Goal: Information Seeking & Learning: Learn about a topic

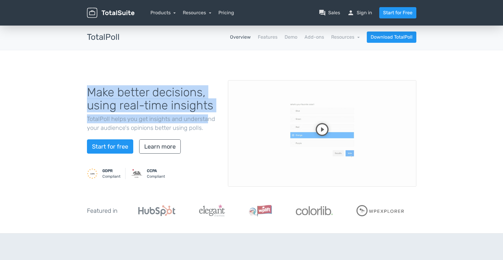
drag, startPoint x: 86, startPoint y: 92, endPoint x: 208, endPoint y: 123, distance: 125.7
click at [208, 123] on div "Make better decisions, using real-time insights TotalPoll helps you get insight…" at bounding box center [153, 133] width 141 height 109
click at [208, 123] on p "TotalPoll helps you get insights and understand your audience's opinions better…" at bounding box center [153, 123] width 132 height 18
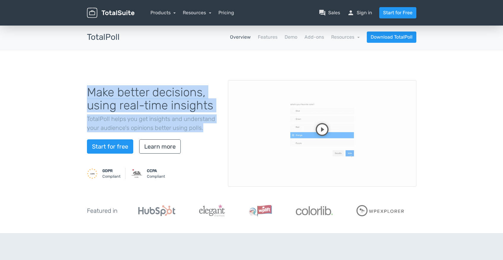
drag, startPoint x: 208, startPoint y: 127, endPoint x: 78, endPoint y: 83, distance: 137.4
click at [78, 83] on div "Make better decisions, using real-time insights TotalPoll helps you get insight…" at bounding box center [251, 141] width 503 height 183
click at [109, 98] on h1 "Make better decisions, using real-time insights" at bounding box center [153, 99] width 132 height 26
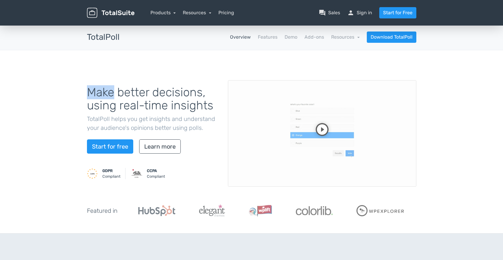
click at [109, 98] on h1 "Make better decisions, using real-time insights" at bounding box center [153, 99] width 132 height 26
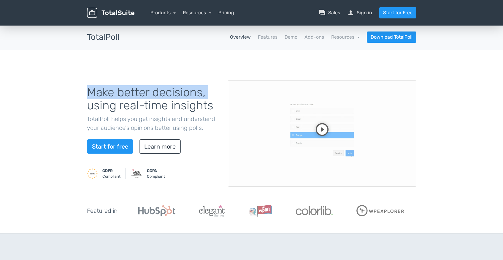
click at [109, 98] on h1 "Make better decisions, using real-time insights" at bounding box center [153, 99] width 132 height 26
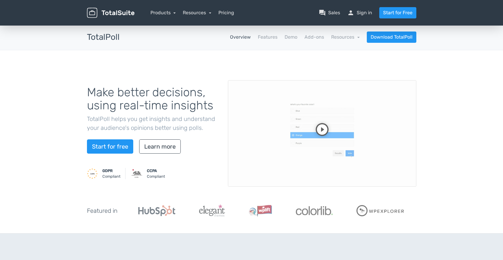
click at [110, 99] on h1 "Make better decisions, using real-time insights" at bounding box center [153, 99] width 132 height 26
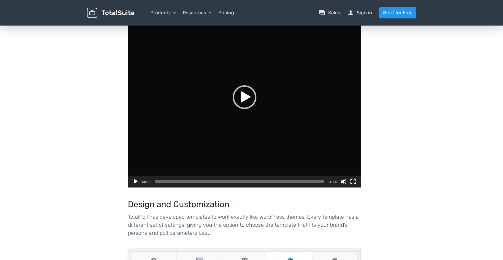
scroll to position [1204, 0]
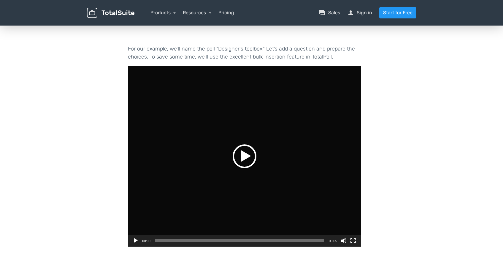
click at [244, 144] on div "Play" at bounding box center [245, 156] width 24 height 24
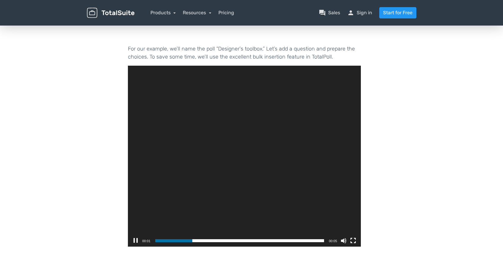
click at [262, 235] on div "00:03" at bounding box center [239, 241] width 169 height 12
click at [268, 239] on span "00:03" at bounding box center [239, 240] width 169 height 3
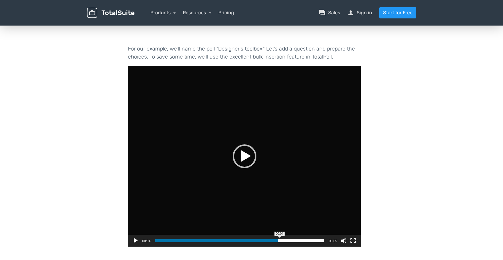
click at [280, 239] on span "00:04" at bounding box center [239, 240] width 169 height 3
click at [288, 239] on span "Time Slider" at bounding box center [287, 240] width 3 height 3
click at [299, 239] on span "00:04" at bounding box center [239, 240] width 169 height 3
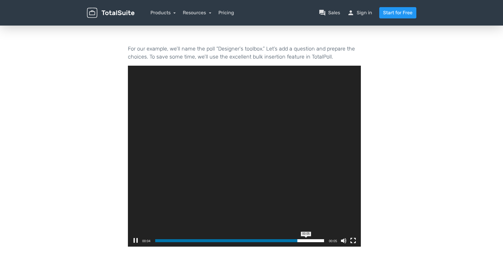
click at [301, 239] on span "Video Player" at bounding box center [299, 240] width 3 height 3
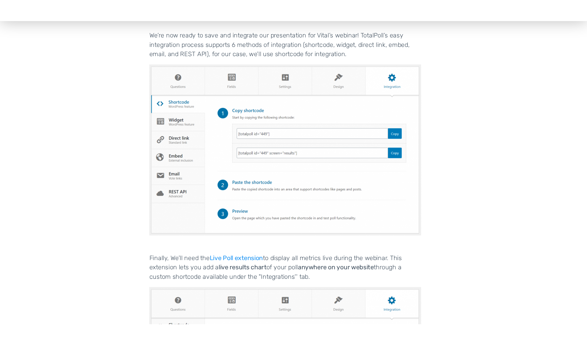
scroll to position [2306, 0]
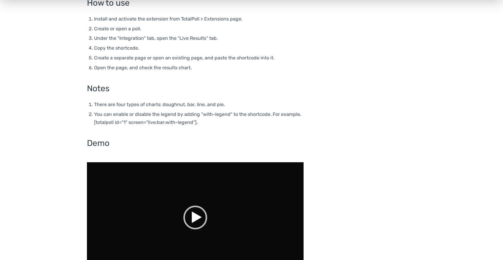
scroll to position [372, 0]
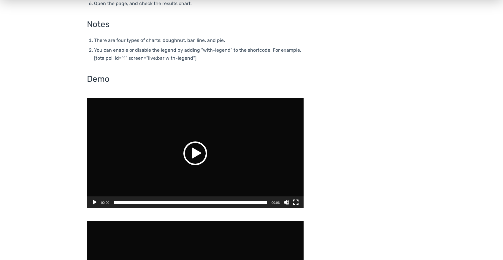
click at [190, 157] on div "Play" at bounding box center [196, 153] width 24 height 24
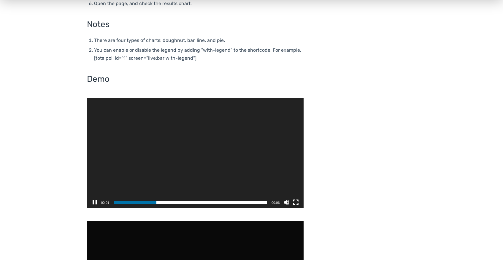
click at [92, 202] on button "Pause" at bounding box center [95, 202] width 6 height 6
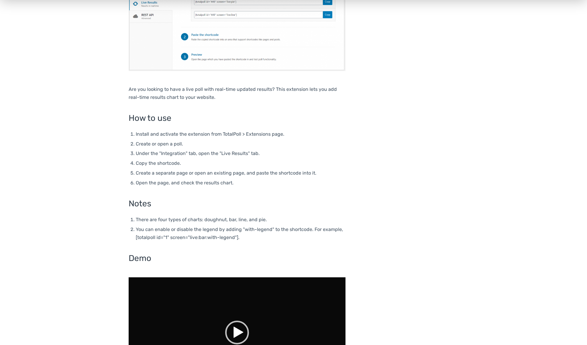
scroll to position [311, 0]
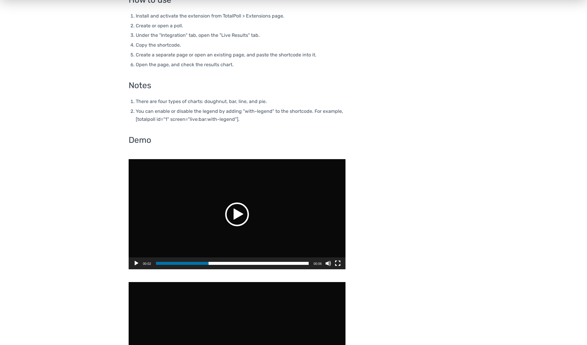
click at [235, 211] on div "Play" at bounding box center [237, 215] width 24 height 24
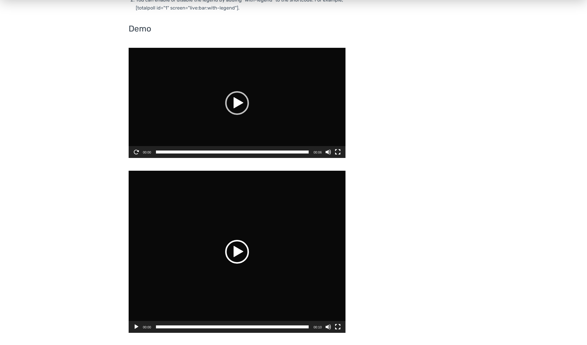
scroll to position [426, 0]
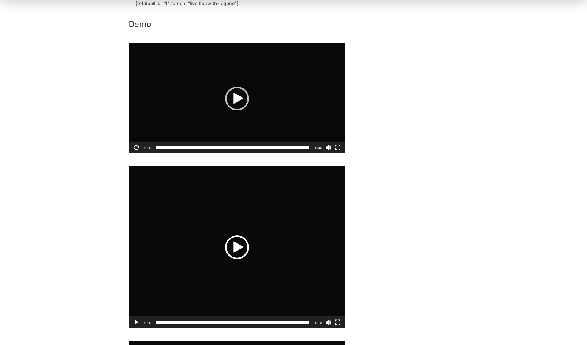
click at [219, 251] on div "Video Player" at bounding box center [237, 247] width 217 height 162
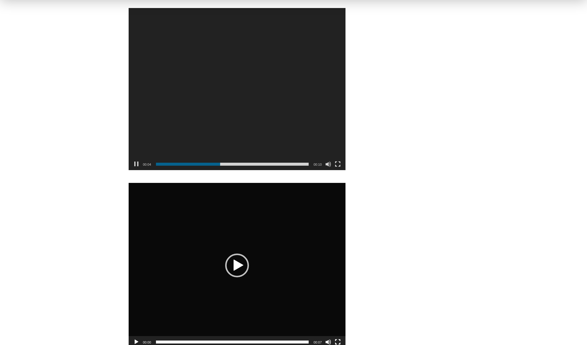
scroll to position [649, 0]
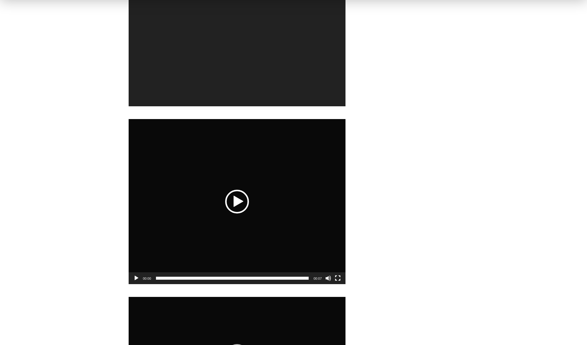
click at [250, 199] on div "Video Player" at bounding box center [237, 201] width 217 height 165
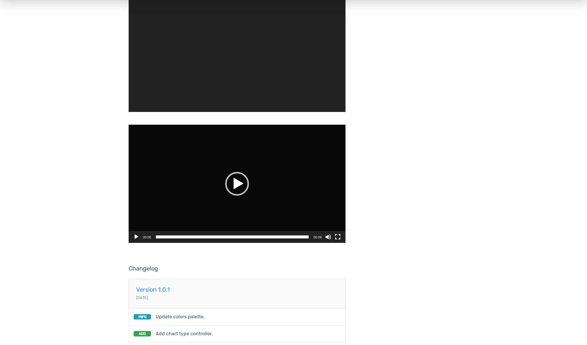
scroll to position [822, 0]
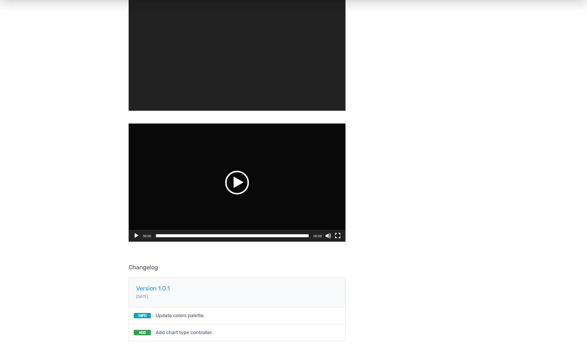
click at [217, 181] on div "Video Player" at bounding box center [237, 183] width 217 height 118
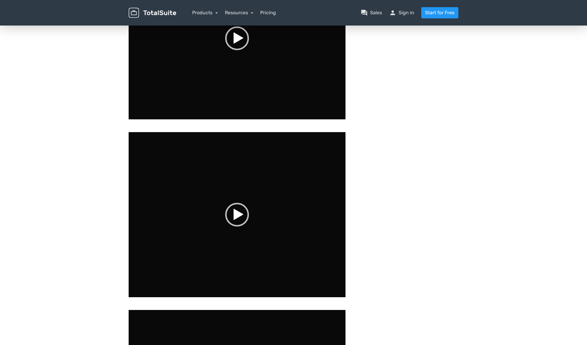
scroll to position [0, 0]
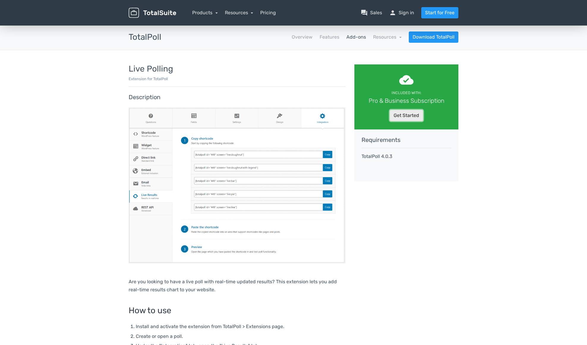
click at [407, 118] on link "Get Started" at bounding box center [406, 115] width 33 height 11
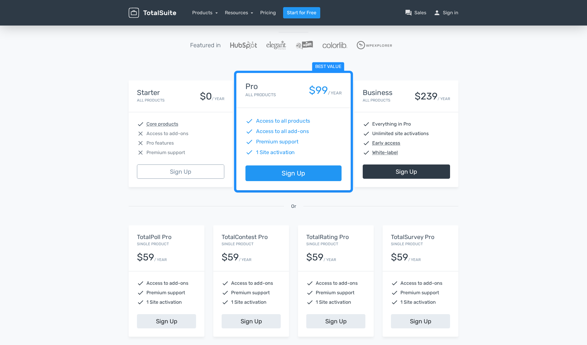
scroll to position [100, 0]
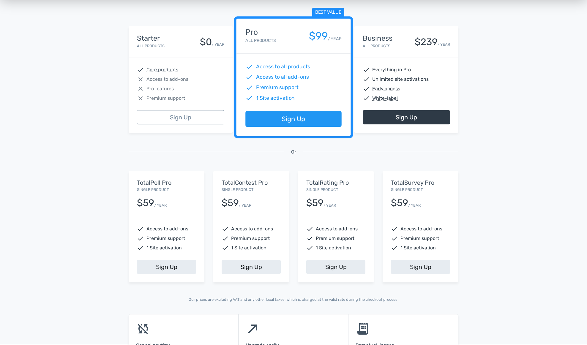
click at [168, 209] on div "TotalPoll Pro Single Product $59 / YEAR" at bounding box center [167, 194] width 76 height 46
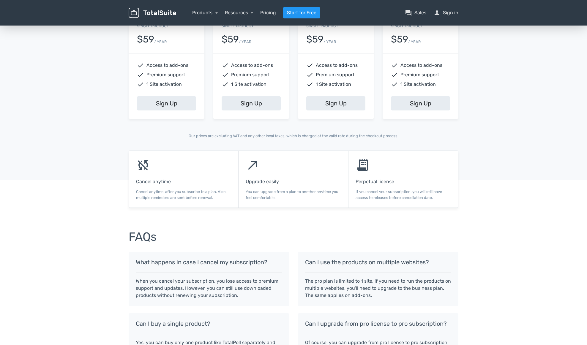
scroll to position [231, 0]
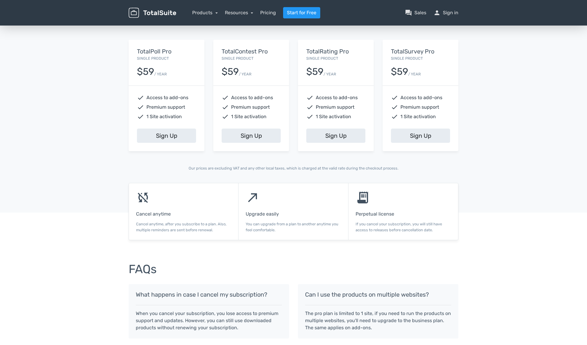
click at [154, 52] on h5 "TotalPoll Pro" at bounding box center [166, 51] width 59 height 7
click at [215, 12] on link "Products" at bounding box center [205, 13] width 26 height 6
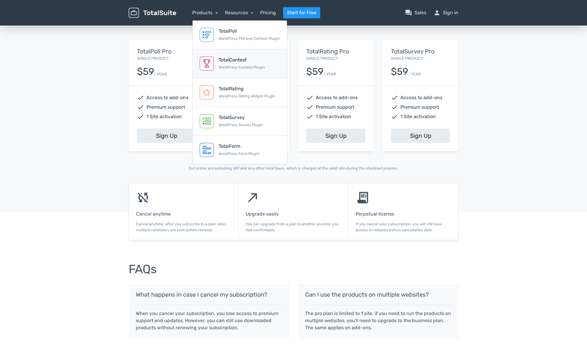
click at [247, 64] on div "TotalContest WordPress Contest Plugin" at bounding box center [242, 63] width 46 height 14
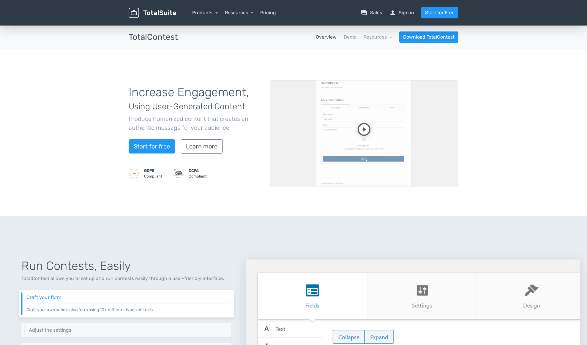
click at [363, 129] on video at bounding box center [364, 133] width 189 height 106
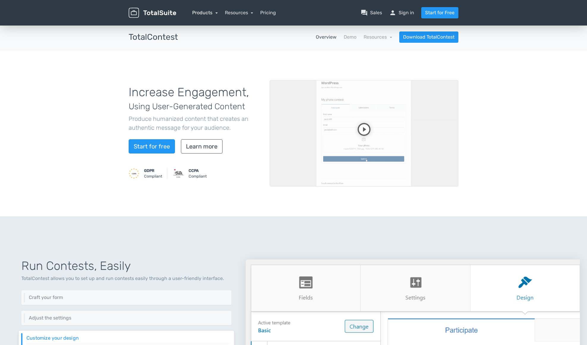
click at [210, 12] on link "Products" at bounding box center [205, 13] width 26 height 6
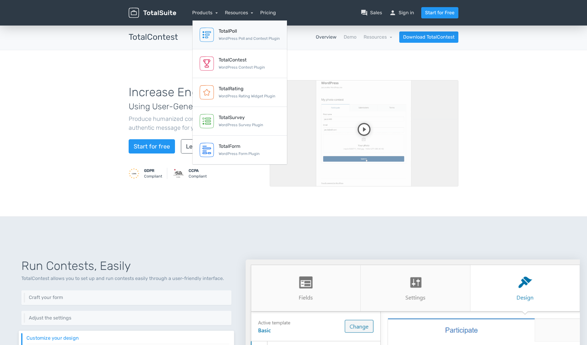
click at [244, 36] on small "WordPress Poll and Contest Plugin" at bounding box center [249, 38] width 61 height 4
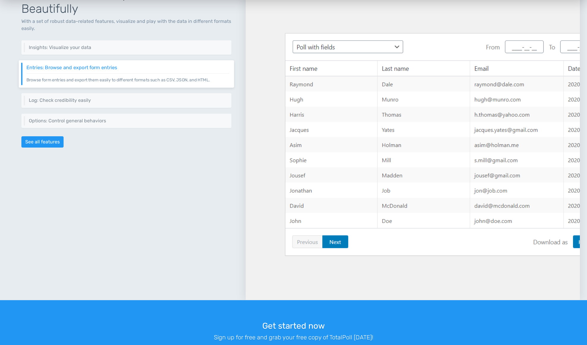
scroll to position [779, 0]
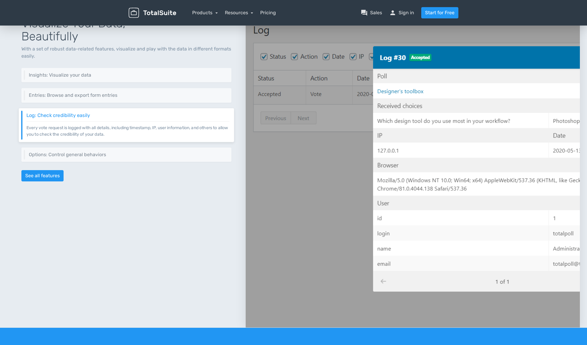
click at [208, 17] on nav "Products TotalPoll WordPress Poll and Contest Plugin TotalContest WordPress Con…" at bounding box center [322, 12] width 282 height 11
click at [208, 14] on link "Products" at bounding box center [205, 13] width 26 height 6
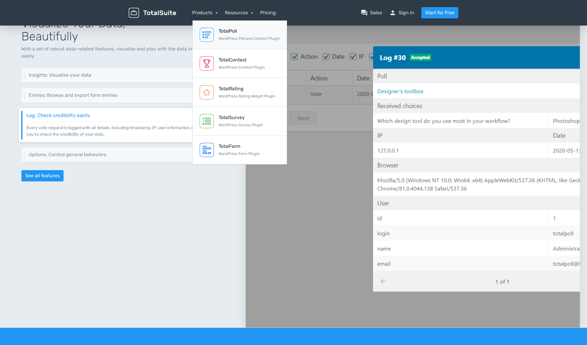
click at [214, 34] on img at bounding box center [207, 35] width 14 height 14
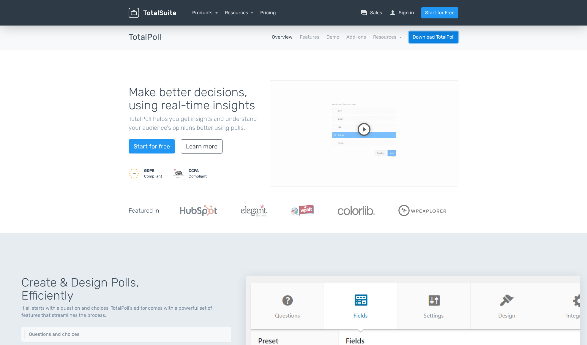
click at [439, 37] on link "Download TotalPoll" at bounding box center [434, 36] width 50 height 11
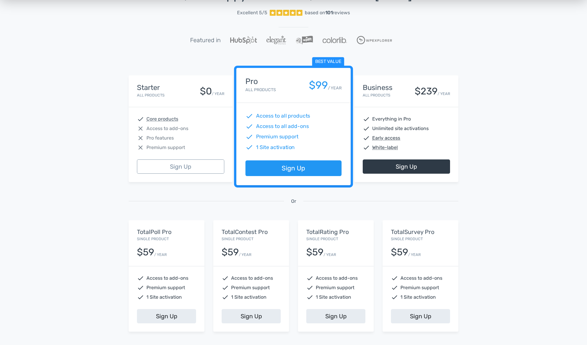
click at [175, 246] on div "$59 / YEAR" at bounding box center [166, 249] width 59 height 15
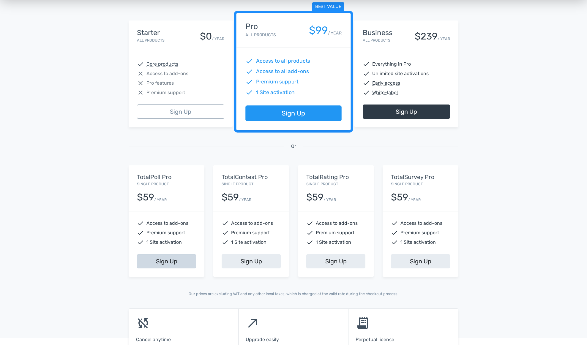
scroll to position [215, 0]
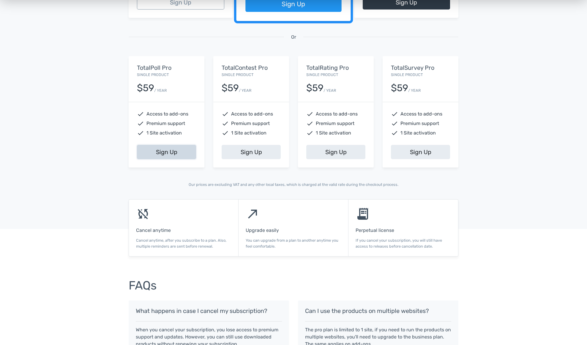
click at [165, 154] on link "Sign Up" at bounding box center [166, 152] width 59 height 14
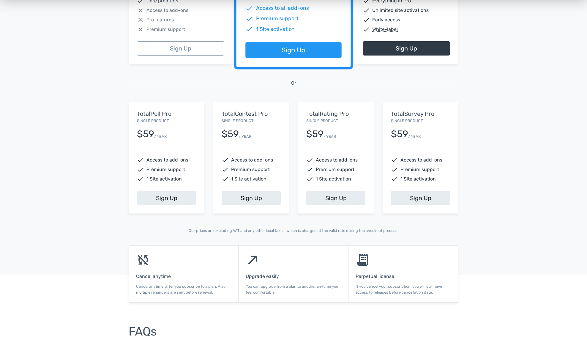
scroll to position [160, 0]
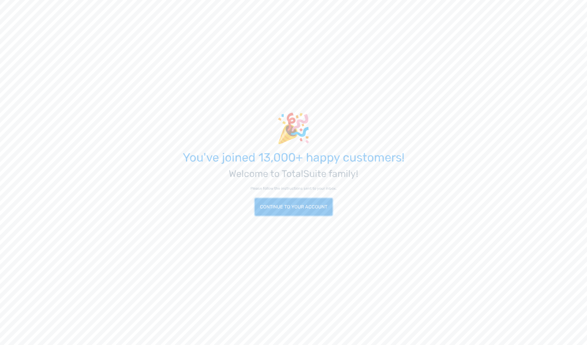
click at [299, 211] on link "Continue to your account" at bounding box center [294, 206] width 78 height 17
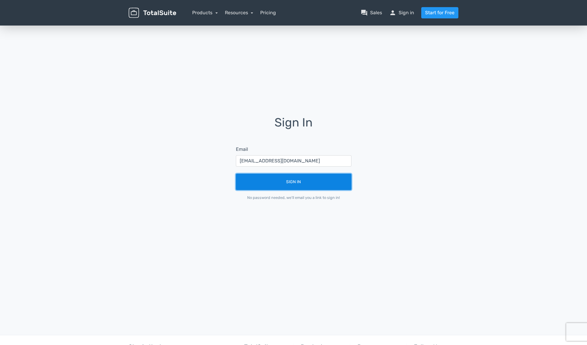
click at [306, 185] on button "Sign In" at bounding box center [294, 182] width 116 height 16
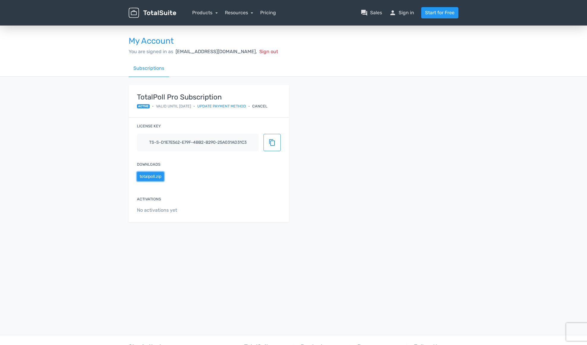
click at [147, 178] on button "totalpoll.zip" at bounding box center [150, 176] width 27 height 9
click at [271, 142] on span "content_copy" at bounding box center [271, 142] width 7 height 7
click at [212, 18] on nav "Products TotalPoll WordPress Poll and Contest Plugin TotalContest WordPress Con…" at bounding box center [322, 12] width 282 height 11
click at [214, 15] on div "Products TotalPoll WordPress Poll and Contest Plugin TotalContest WordPress Con…" at bounding box center [205, 12] width 26 height 7
click at [212, 12] on link "Products" at bounding box center [205, 13] width 26 height 6
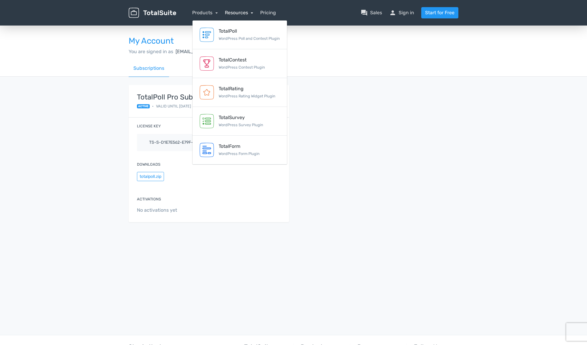
click at [234, 13] on link "Resources" at bounding box center [239, 13] width 29 height 6
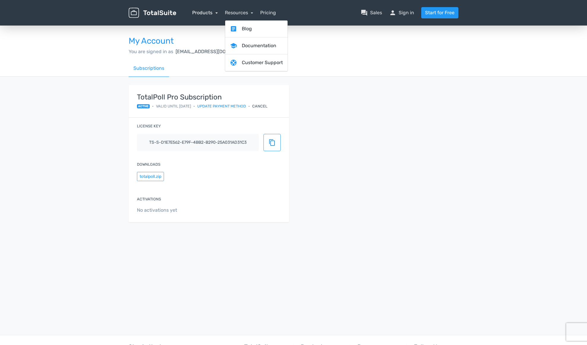
click at [212, 13] on link "Products" at bounding box center [205, 13] width 26 height 6
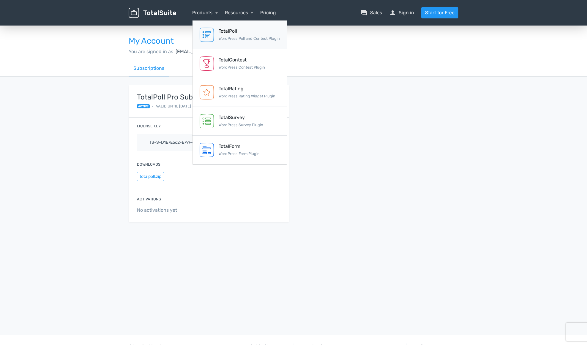
click at [254, 39] on small "WordPress Poll and Contest Plugin" at bounding box center [249, 38] width 61 height 4
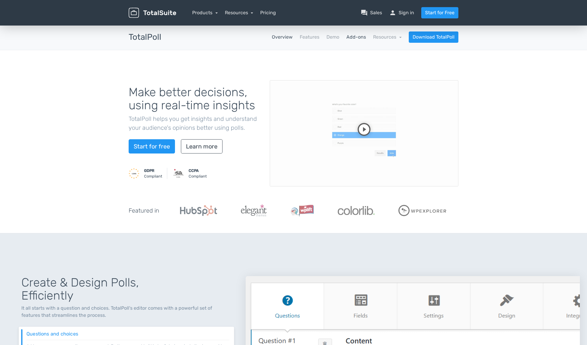
click at [353, 39] on link "Add-ons" at bounding box center [356, 37] width 20 height 7
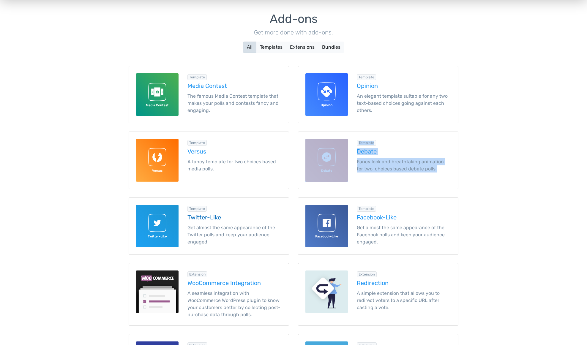
scroll to position [53, 0]
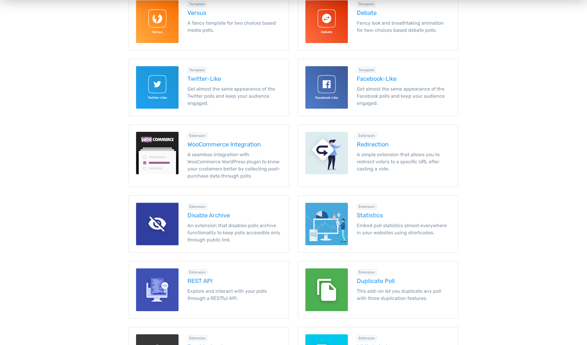
scroll to position [233, 0]
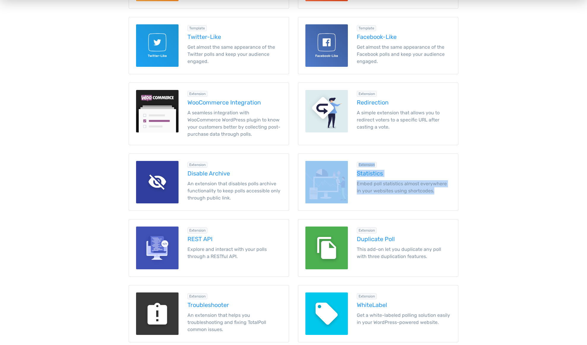
click at [487, 198] on main "TotalSuite Products TotalPoll Add-ons TotalPoll apps Overview Features Demo Add…" at bounding box center [293, 274] width 587 height 965
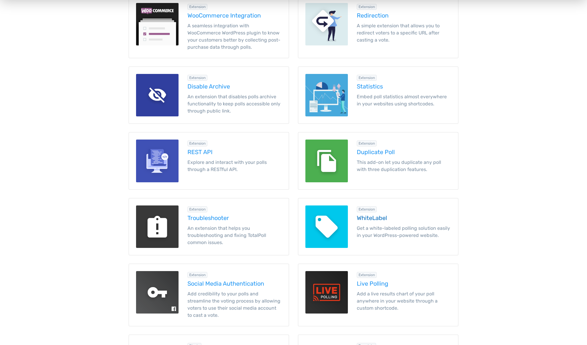
scroll to position [330, 0]
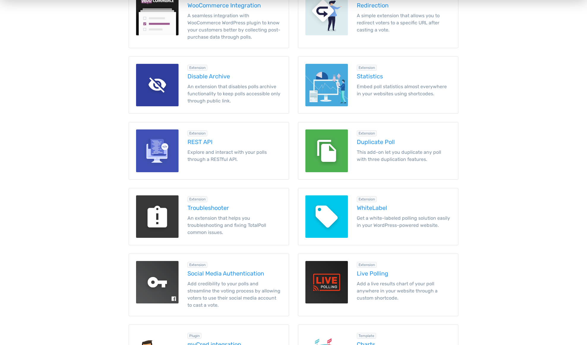
drag, startPoint x: 93, startPoint y: 179, endPoint x: 144, endPoint y: 185, distance: 51.4
click at [94, 179] on main "TotalSuite Products TotalPoll Add-ons TotalPoll apps Overview Features Demo Add…" at bounding box center [293, 177] width 587 height 965
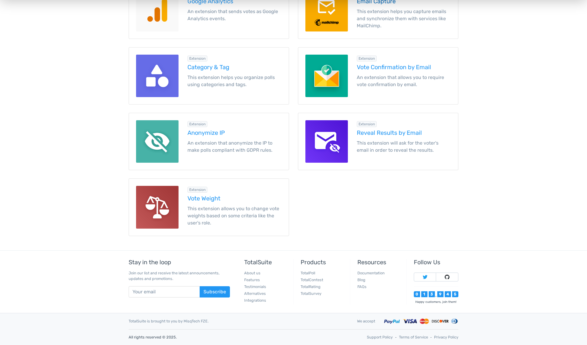
scroll to position [0, 0]
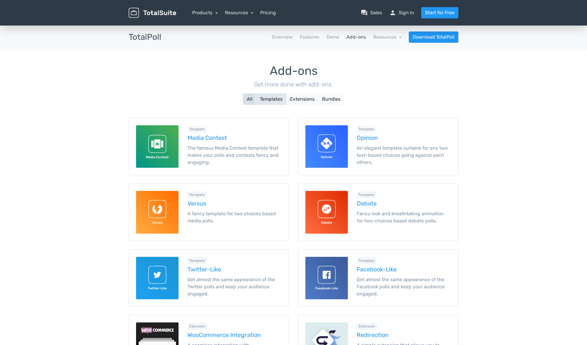
click at [270, 99] on button "Templates" at bounding box center [271, 99] width 30 height 11
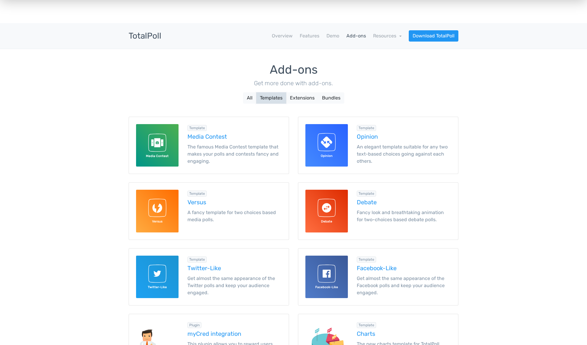
scroll to position [2, 0]
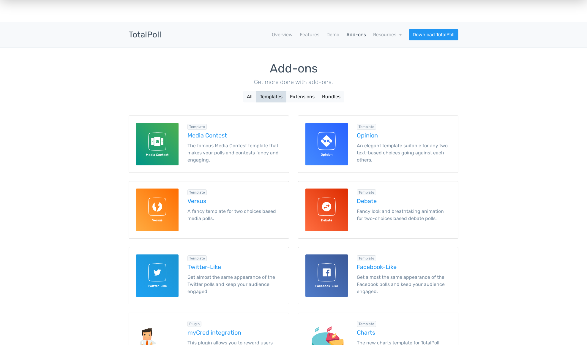
click at [224, 178] on div "Template Versus A fancy template for two choices based media polls." at bounding box center [208, 206] width 169 height 66
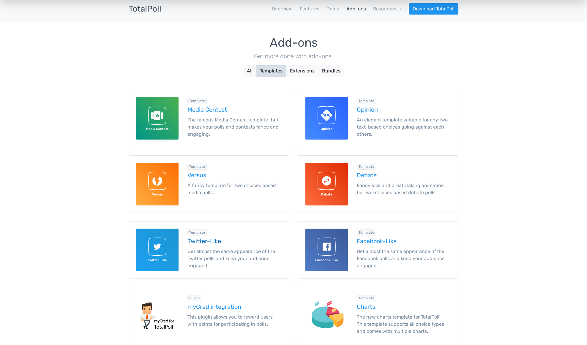
scroll to position [103, 0]
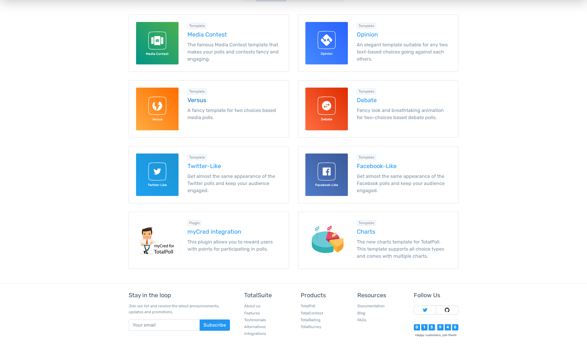
click at [192, 91] on div "Template" at bounding box center [196, 92] width 19 height 6
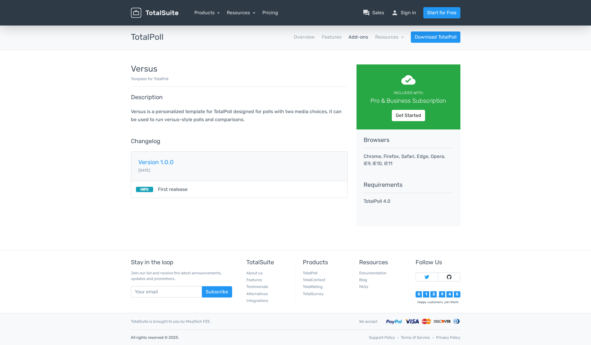
click at [248, 125] on div "Versus Template for TotalPoll Description Versus is a personalized template for…" at bounding box center [240, 145] width 226 height 162
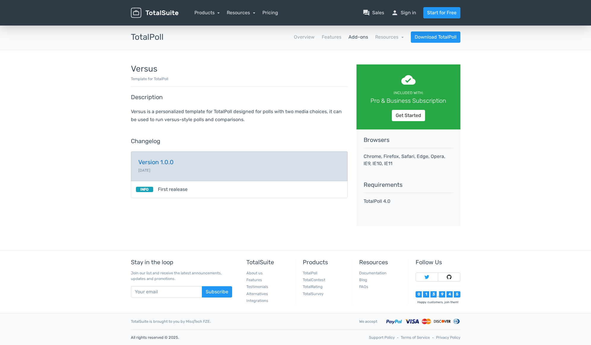
click at [182, 166] on link "Version 1.0.0 [DATE]" at bounding box center [239, 166] width 217 height 30
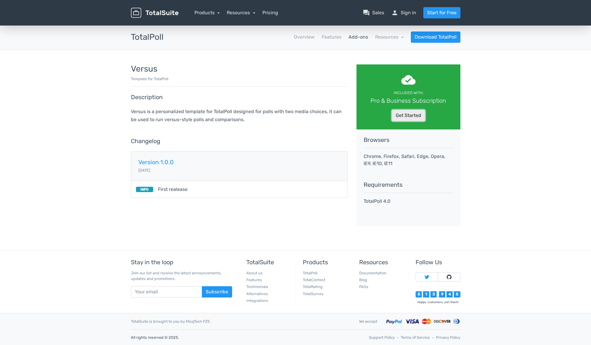
click at [416, 116] on link "Get Started" at bounding box center [408, 115] width 33 height 11
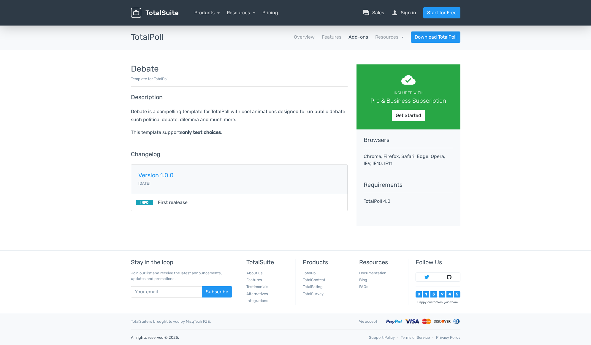
click at [248, 110] on p "Debate is a compelling template for TotalPoll with cool animations designed to …" at bounding box center [239, 116] width 217 height 16
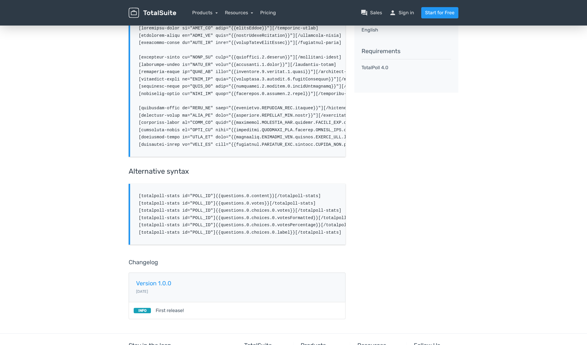
scroll to position [219, 0]
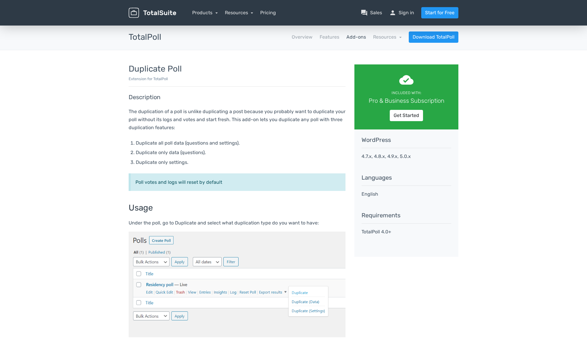
scroll to position [1, 0]
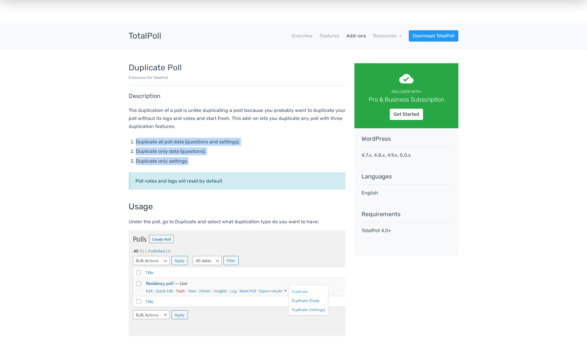
drag, startPoint x: 135, startPoint y: 138, endPoint x: 211, endPoint y: 164, distance: 79.5
click at [211, 164] on ol "Duplicate all poll data (questions and settings). Duplicate only data (question…" at bounding box center [241, 152] width 210 height 28
click at [211, 164] on li "Duplicate only settings." at bounding box center [241, 161] width 210 height 8
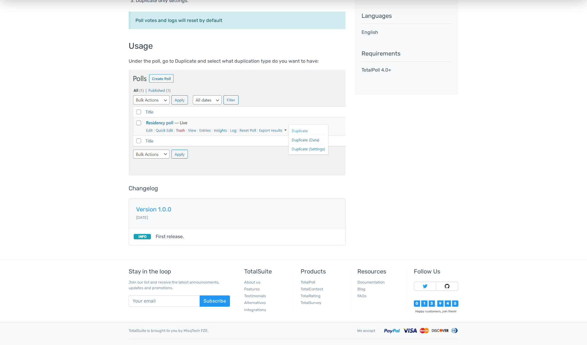
scroll to position [153, 0]
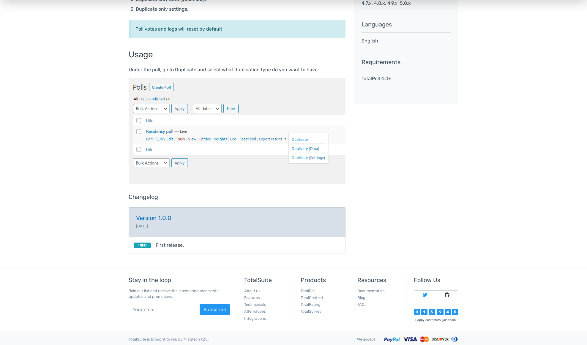
click at [172, 217] on h5 "Version 1.0.0" at bounding box center [237, 218] width 202 height 7
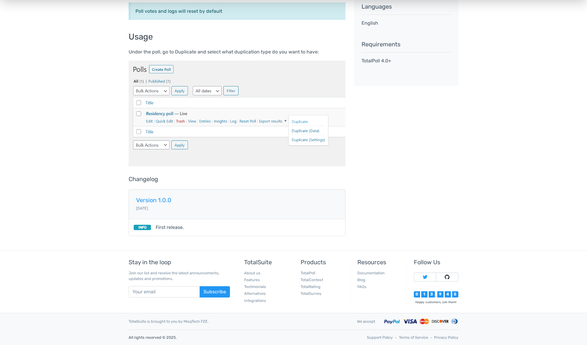
click at [445, 136] on div "cloud_done Included with: Pro & Business Subscription Get Started WordPress 4.7…" at bounding box center [406, 64] width 113 height 343
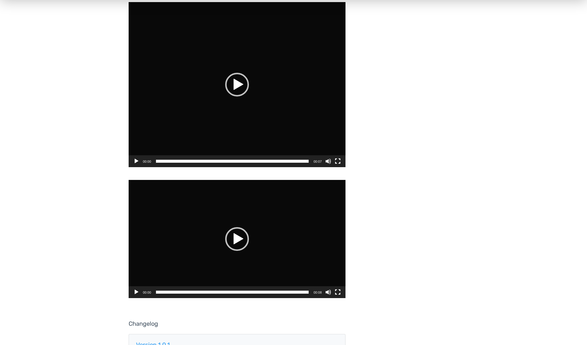
scroll to position [399, 0]
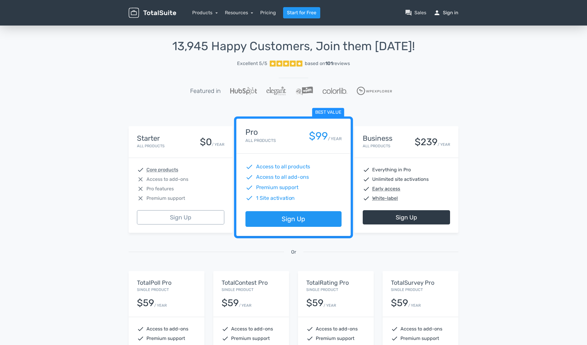
click at [451, 13] on link "person Sign in" at bounding box center [445, 12] width 25 height 7
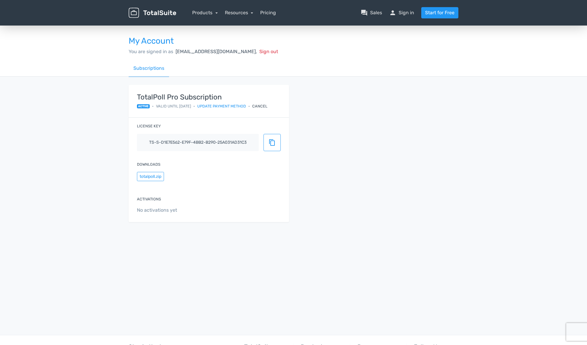
scroll to position [85, 0]
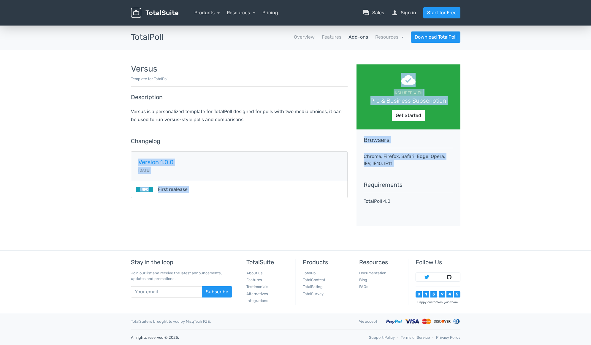
drag, startPoint x: 393, startPoint y: 170, endPoint x: 351, endPoint y: 150, distance: 46.2
click at [351, 150] on div "Versus Template for TotalPoll Description Versus is a personalized template for…" at bounding box center [296, 145] width 339 height 162
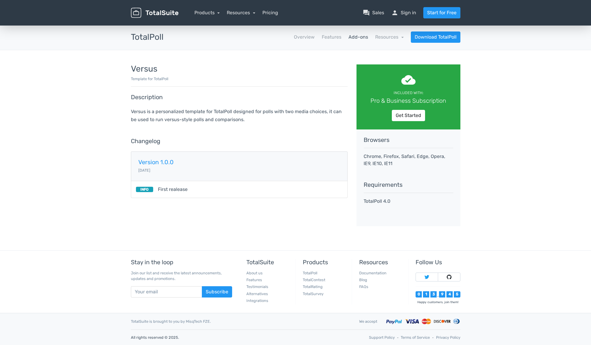
click at [400, 160] on p "Chrome, Firefox, Safari, Edge, Opera, IE9, IE10, IE11" at bounding box center [409, 160] width 90 height 14
click at [244, 12] on link "Resources" at bounding box center [241, 13] width 29 height 6
click at [254, 42] on link "school Documentation" at bounding box center [258, 45] width 62 height 17
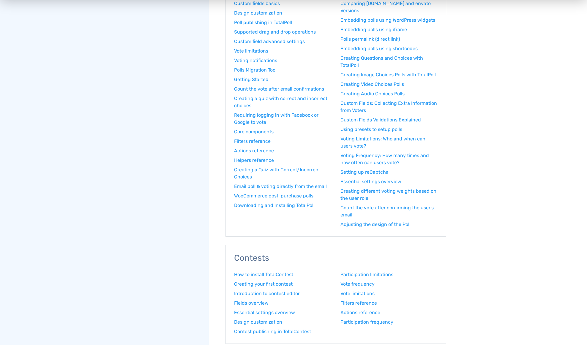
scroll to position [176, 0]
